Goal: Task Accomplishment & Management: Manage account settings

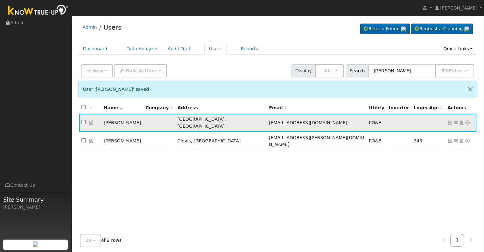
click at [451, 120] on icon at bounding box center [451, 122] width 6 height 4
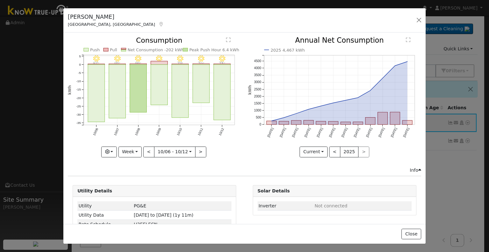
click at [136, 155] on div "10/12 - Clear 73° 10/11 - MostlyClear 74° 10/10 - Clear 79° 10/09 - Clear 78° 1…" at bounding box center [155, 102] width 180 height 130
click at [135, 151] on button "Week" at bounding box center [129, 151] width 23 height 11
click at [129, 181] on link "Month" at bounding box center [141, 182] width 44 height 9
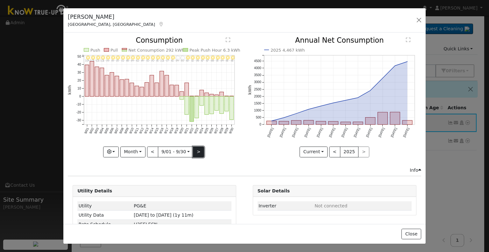
click at [196, 148] on button ">" at bounding box center [198, 151] width 11 height 11
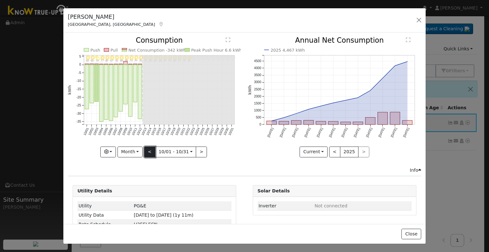
click at [148, 150] on button "<" at bounding box center [149, 151] width 11 height 11
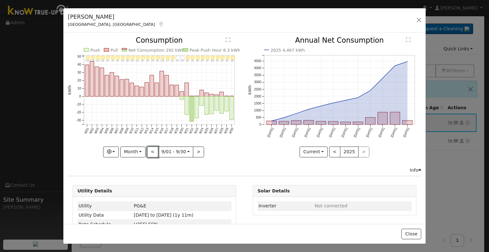
click at [148, 150] on button "<" at bounding box center [152, 151] width 11 height 11
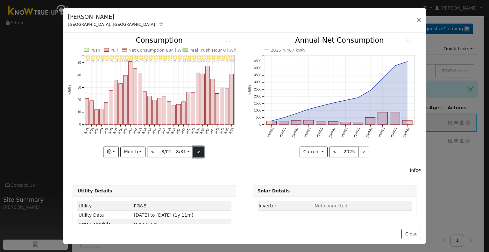
click at [196, 151] on button ">" at bounding box center [198, 151] width 11 height 11
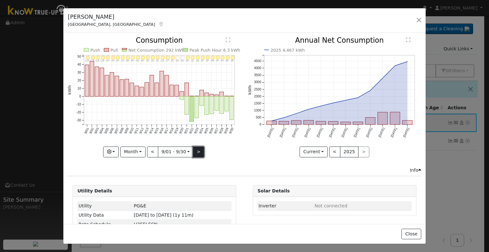
click at [199, 150] on button ">" at bounding box center [198, 151] width 11 height 11
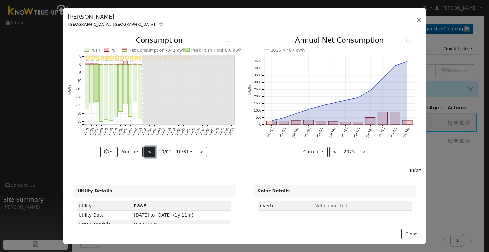
click at [152, 150] on button "<" at bounding box center [149, 151] width 11 height 11
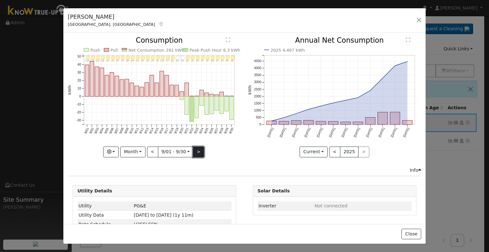
click at [195, 151] on button ">" at bounding box center [198, 151] width 11 height 11
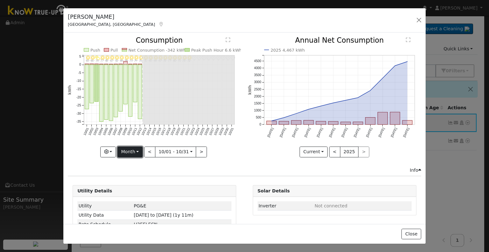
click at [137, 149] on button "Month" at bounding box center [130, 151] width 25 height 11
click at [147, 153] on button "<" at bounding box center [149, 151] width 11 height 11
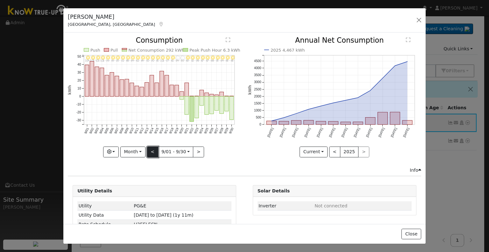
click at [150, 150] on button "<" at bounding box center [152, 151] width 11 height 11
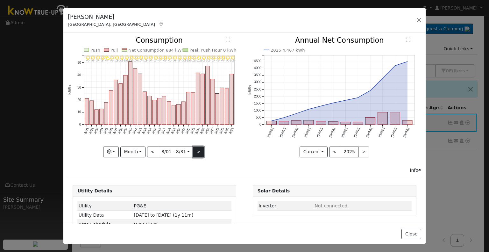
click at [195, 150] on button ">" at bounding box center [198, 151] width 11 height 11
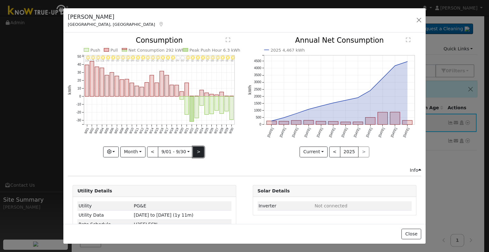
click at [195, 150] on button ">" at bounding box center [198, 151] width 11 height 11
type input "[DATE]"
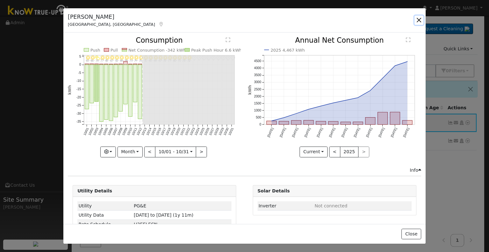
click at [419, 20] on button "button" at bounding box center [419, 20] width 9 height 9
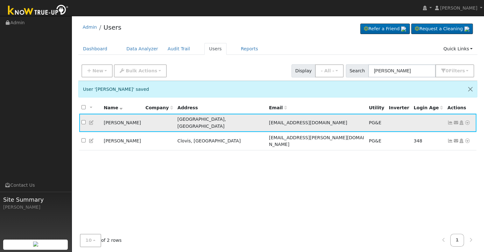
click at [451, 120] on icon at bounding box center [451, 122] width 6 height 4
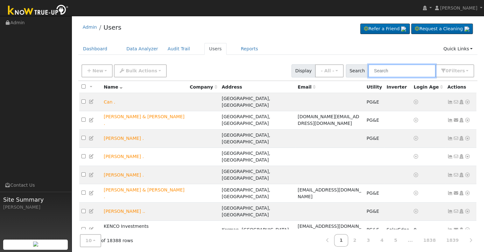
click at [376, 72] on input "text" at bounding box center [402, 70] width 68 height 13
paste input "[EMAIL_ADDRESS][DOMAIN_NAME]"
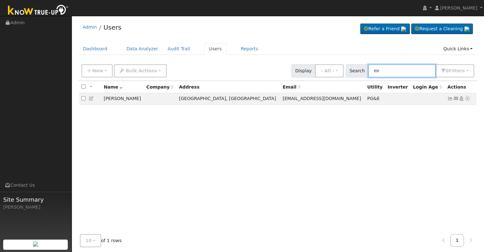
type input "m"
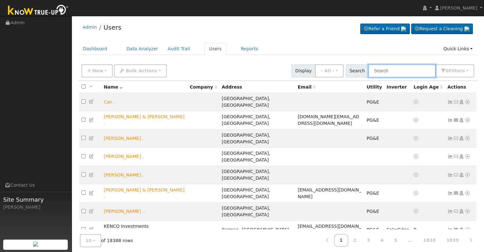
paste input "[PERSON_NAME]"
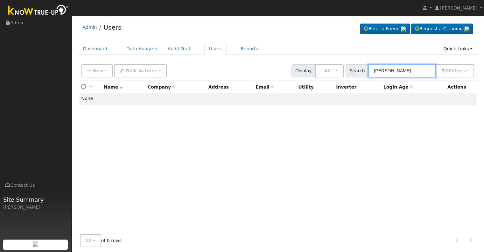
click at [394, 71] on input "[PERSON_NAME]" at bounding box center [402, 70] width 68 height 13
click at [410, 69] on input "[PERSON_NAME]" at bounding box center [402, 70] width 68 height 13
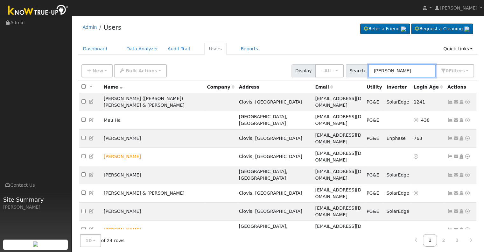
click at [374, 66] on input "[PERSON_NAME]" at bounding box center [402, 70] width 68 height 13
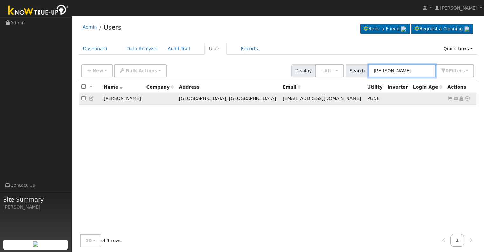
type input "[PERSON_NAME]"
click at [449, 100] on icon at bounding box center [451, 98] width 6 height 4
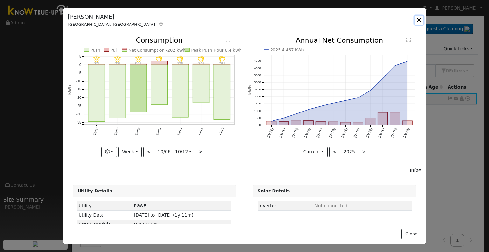
click at [419, 17] on button "button" at bounding box center [419, 20] width 9 height 9
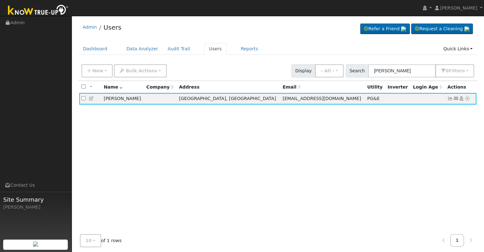
click at [90, 100] on icon at bounding box center [92, 98] width 6 height 4
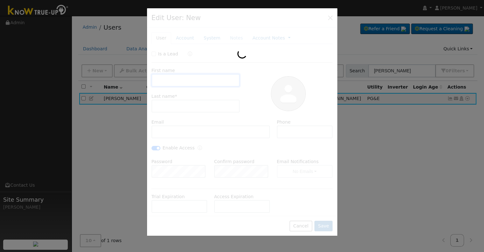
type input "[DATE]"
type input "[PERSON_NAME]"
type input "[EMAIL_ADDRESS][DOMAIN_NAME]"
type input "6617034009"
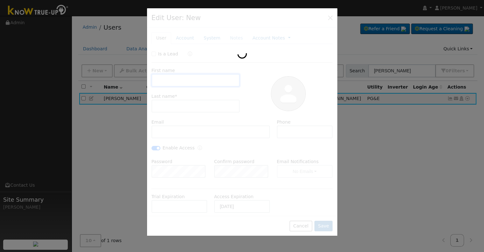
checkbox input "true"
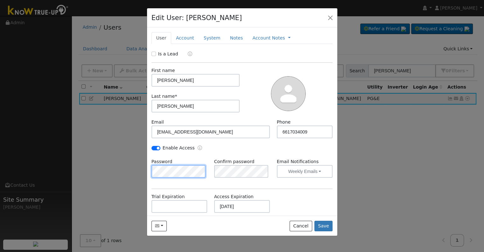
click at [149, 172] on div "Password" at bounding box center [179, 167] width 63 height 19
click at [192, 192] on div "Is a Lead First name [PERSON_NAME] Last name * [PERSON_NAME] Email [EMAIL_ADDRE…" at bounding box center [243, 161] width 182 height 220
click at [242, 189] on hr at bounding box center [243, 189] width 182 height 0
click at [321, 227] on button "Save" at bounding box center [324, 226] width 18 height 11
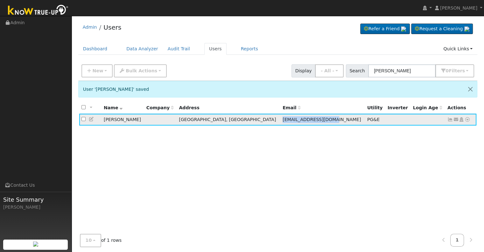
drag, startPoint x: 256, startPoint y: 119, endPoint x: 308, endPoint y: 122, distance: 52.0
click at [308, 122] on td "[EMAIL_ADDRESS][DOMAIN_NAME]" at bounding box center [323, 120] width 85 height 12
click at [448, 118] on icon at bounding box center [451, 119] width 6 height 4
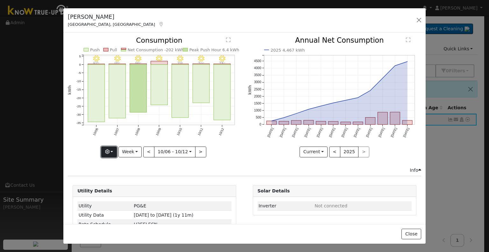
click at [110, 147] on button "button" at bounding box center [109, 151] width 16 height 11
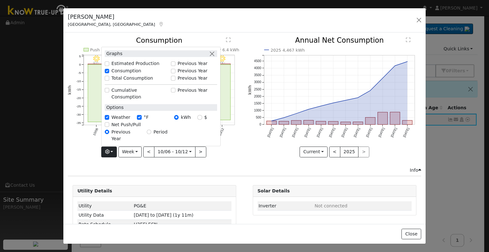
click at [77, 157] on div "10/12 - Clear 73° 10/11 - MostlyClear 74° 10/10 - Clear 79° 10/09 - Clear 78° 1…" at bounding box center [155, 102] width 180 height 130
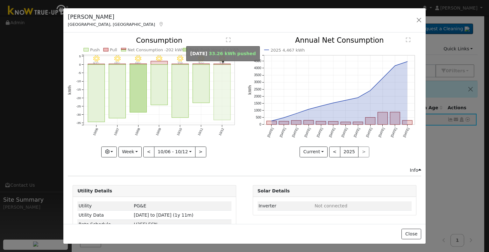
click at [227, 83] on rect "onclick=""" at bounding box center [222, 92] width 17 height 55
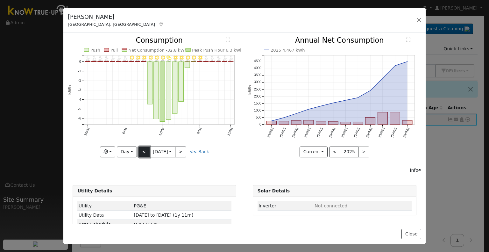
click at [139, 151] on button "<" at bounding box center [144, 151] width 11 height 11
click at [140, 151] on button "<" at bounding box center [144, 151] width 11 height 11
click at [143, 151] on button "<" at bounding box center [144, 151] width 11 height 11
click at [139, 149] on button "<" at bounding box center [144, 151] width 11 height 11
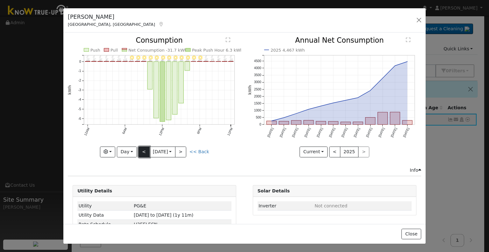
click at [139, 149] on button "<" at bounding box center [144, 151] width 11 height 11
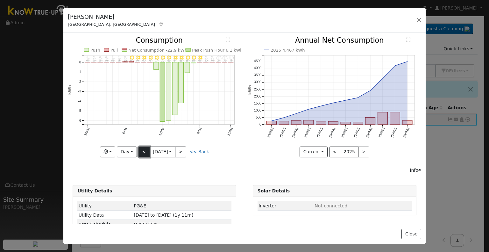
click at [139, 149] on button "<" at bounding box center [144, 151] width 11 height 11
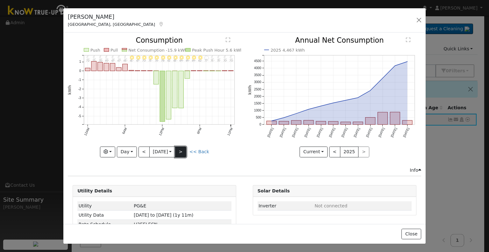
click at [182, 150] on button ">" at bounding box center [180, 151] width 11 height 11
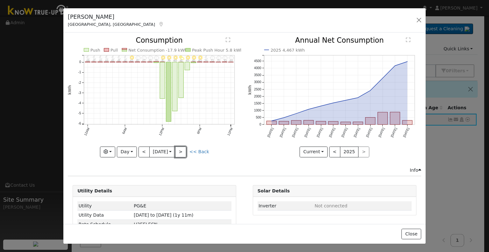
click at [180, 149] on button ">" at bounding box center [180, 151] width 11 height 11
click at [183, 147] on button ">" at bounding box center [180, 151] width 11 height 11
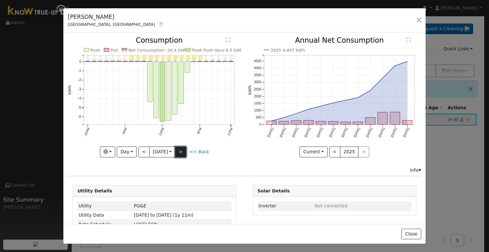
click at [179, 147] on button ">" at bounding box center [180, 151] width 11 height 11
type input "[DATE]"
